Goal: Find specific page/section: Find specific page/section

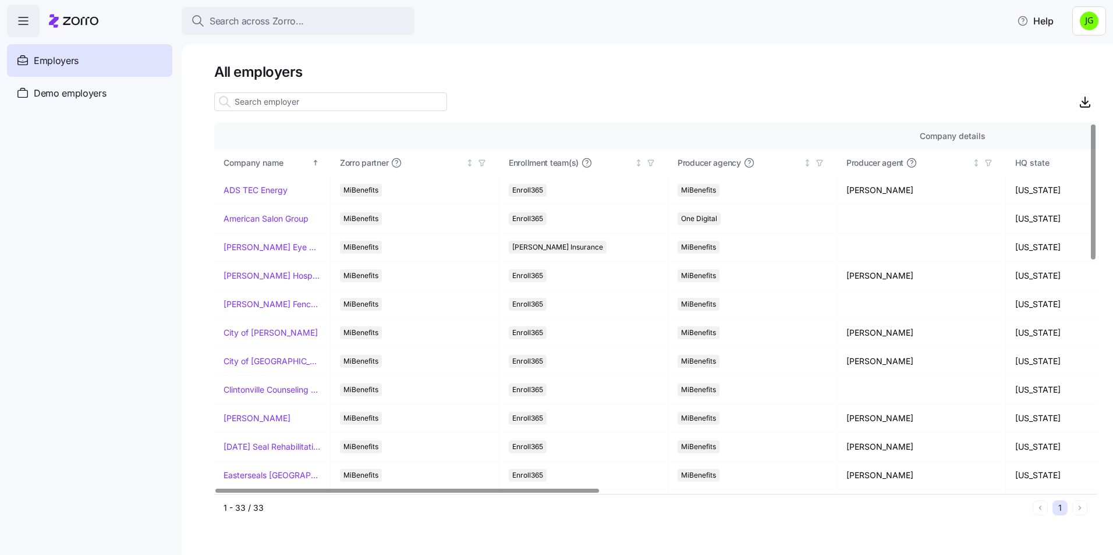
click at [278, 108] on input at bounding box center [330, 102] width 233 height 19
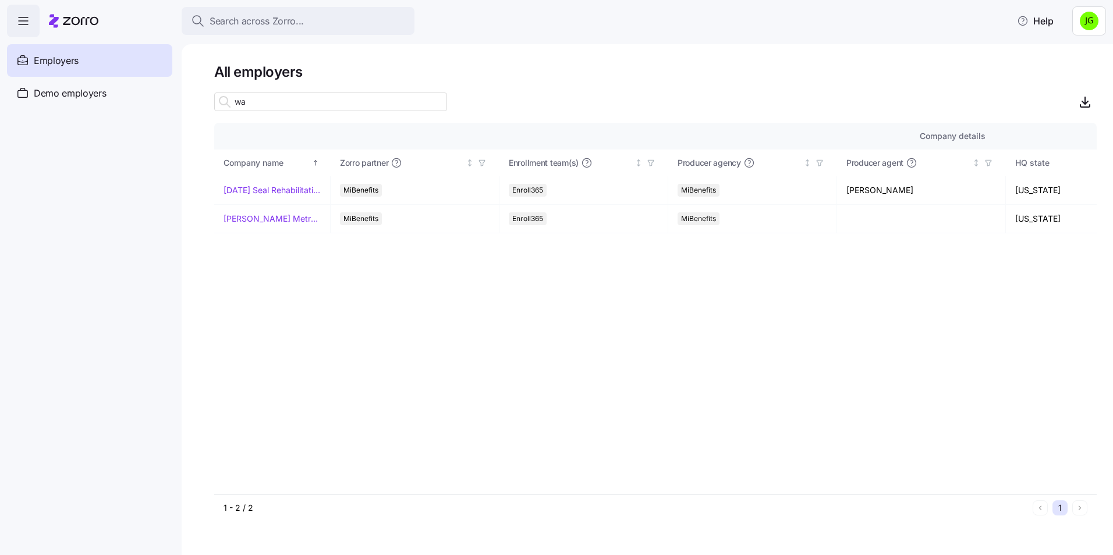
type input "w"
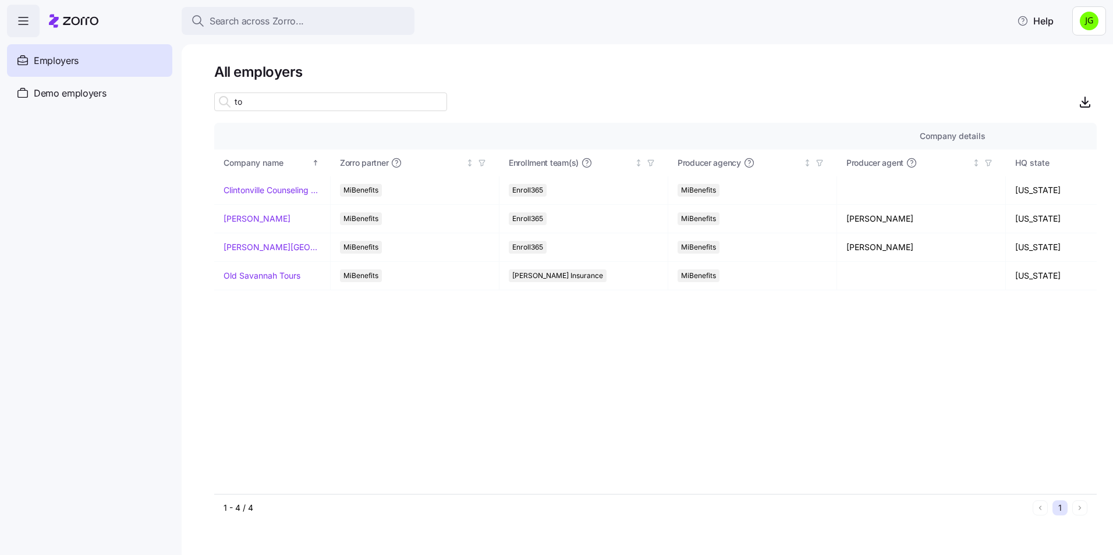
type input "t"
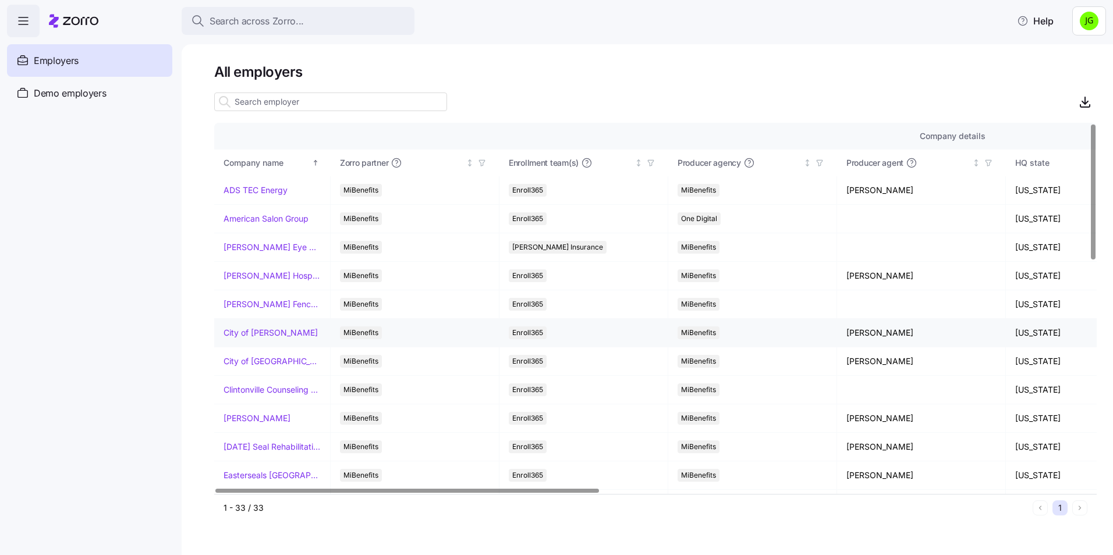
click at [275, 341] on td "City of [PERSON_NAME]" at bounding box center [272, 333] width 116 height 29
click at [276, 331] on link "City of [PERSON_NAME]" at bounding box center [270, 333] width 94 height 12
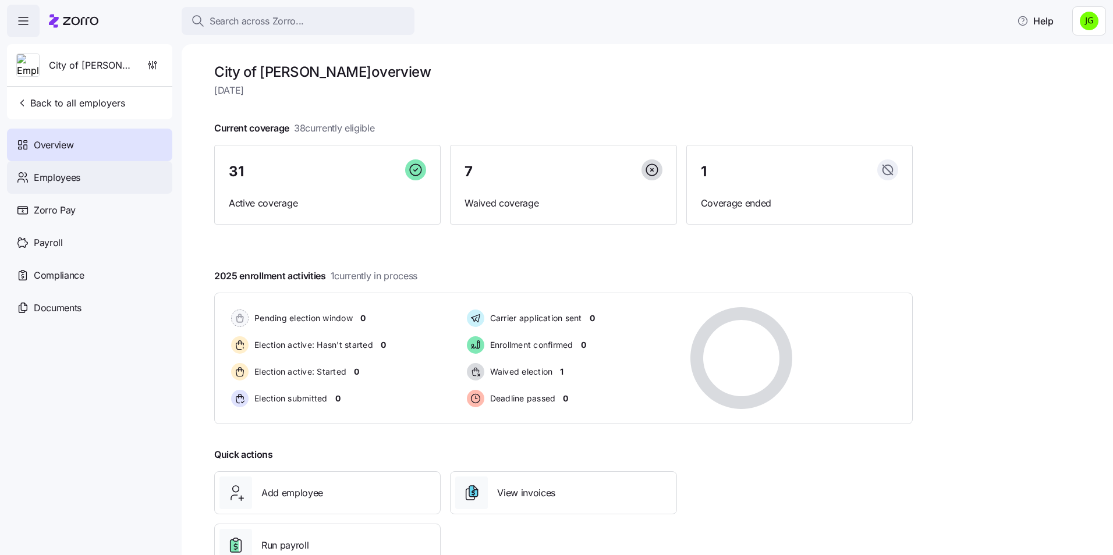
click at [91, 173] on div "Employees" at bounding box center [89, 177] width 165 height 33
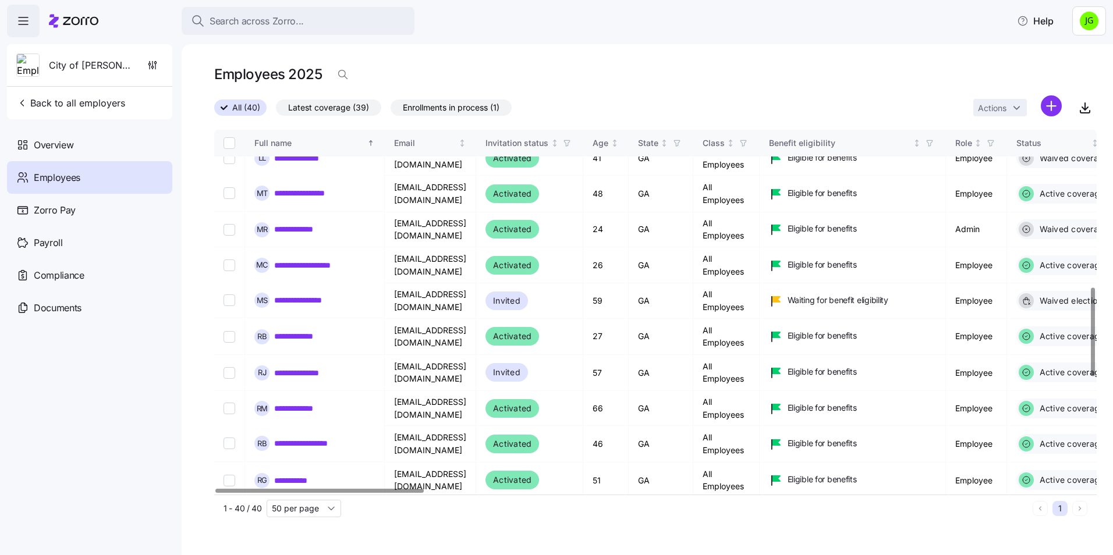
scroll to position [1094, 0]
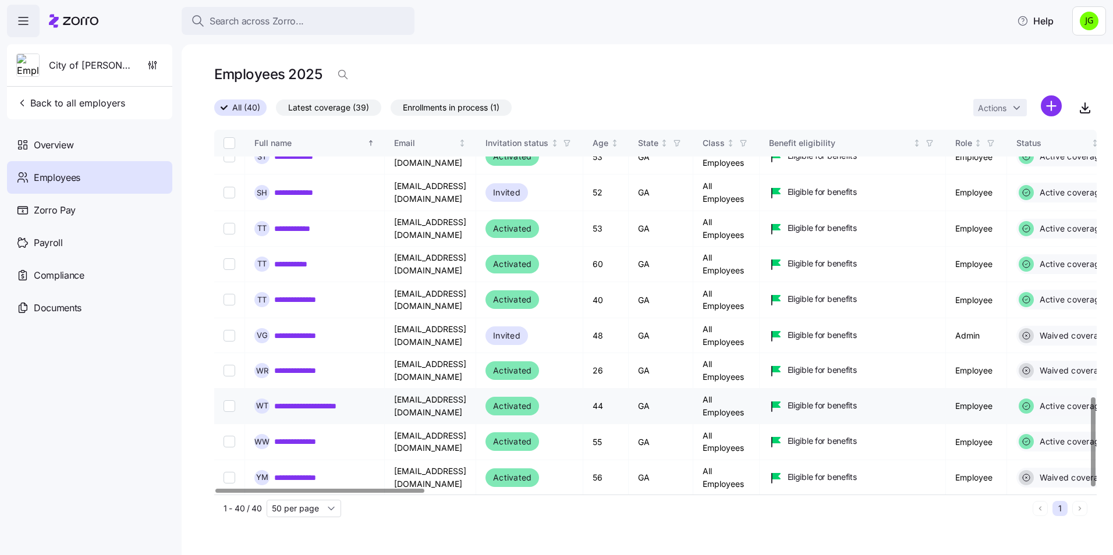
click at [336, 410] on link "**********" at bounding box center [323, 406] width 99 height 12
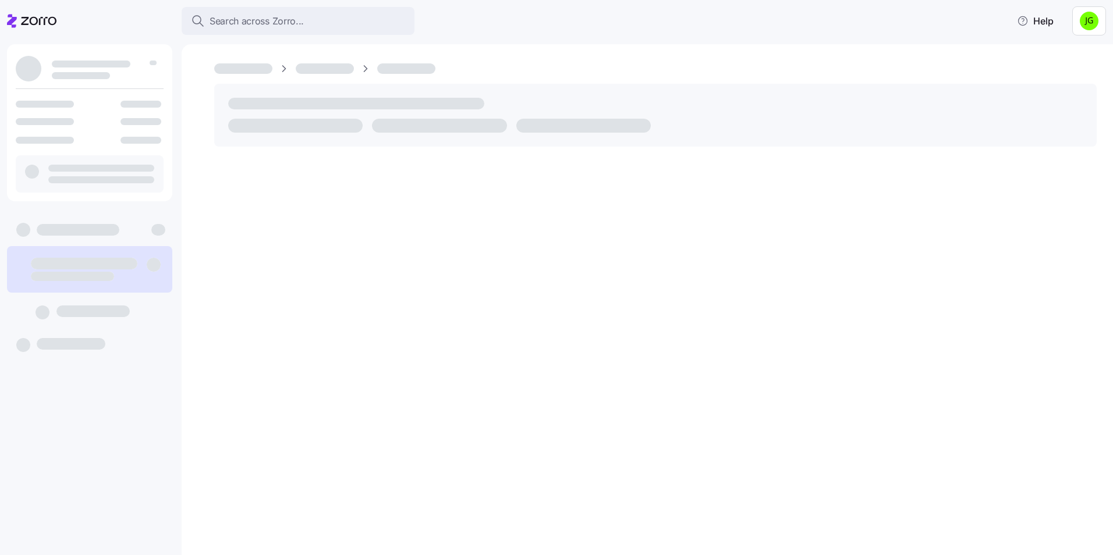
click at [339, 404] on div at bounding box center [647, 299] width 931 height 511
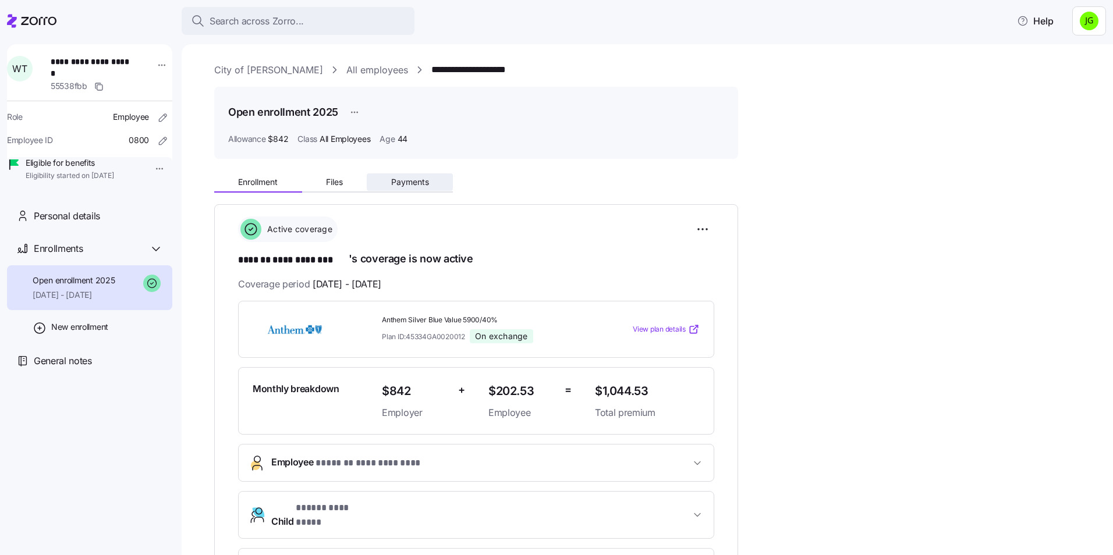
click at [403, 184] on span "Payments" at bounding box center [410, 182] width 38 height 8
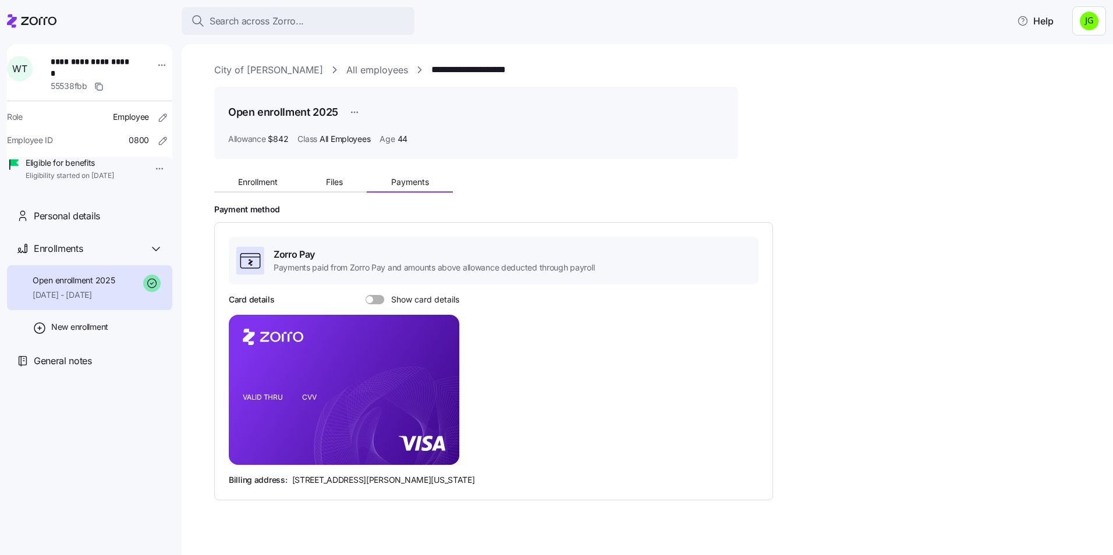
click at [378, 299] on span at bounding box center [379, 299] width 12 height 9
click at [365, 295] on input "Show card details" at bounding box center [365, 295] width 0 height 0
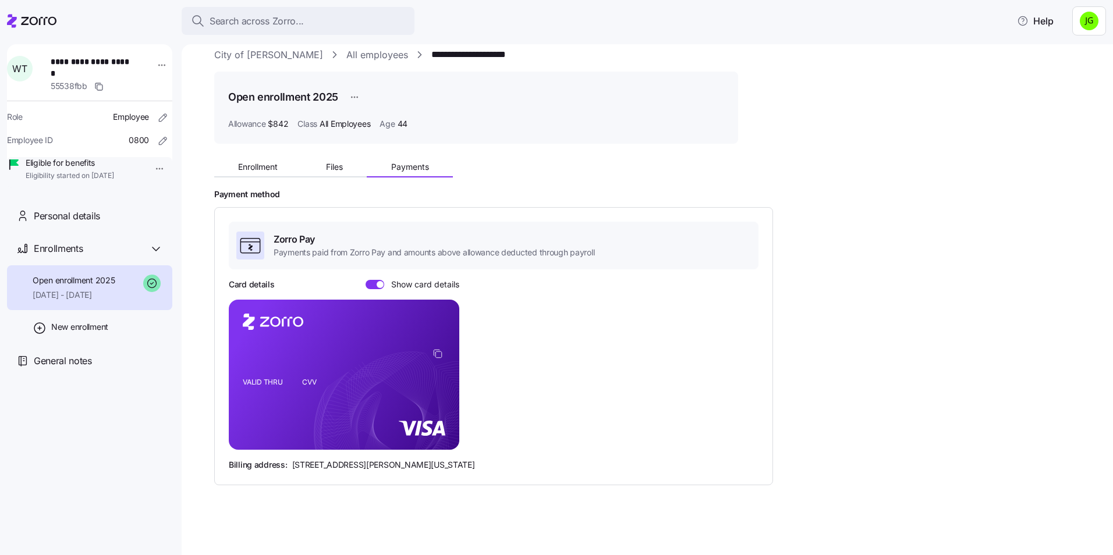
click at [381, 277] on div "Zorro Pay Payments paid from Zorro Pay and amounts above allowance deducted thr…" at bounding box center [494, 346] width 530 height 249
click at [371, 282] on span at bounding box center [371, 284] width 12 height 9
click at [365, 280] on input "Show card details" at bounding box center [365, 280] width 0 height 0
click at [274, 167] on span "Enrollment" at bounding box center [258, 167] width 40 height 8
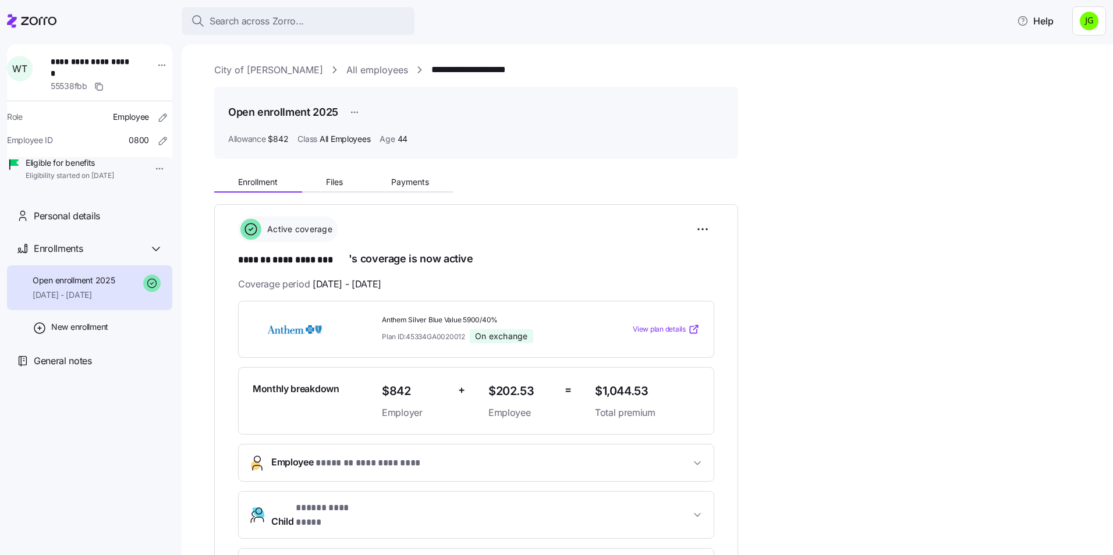
click at [785, 129] on div "**********" at bounding box center [655, 461] width 882 height 797
